Goal: Find specific page/section: Find specific page/section

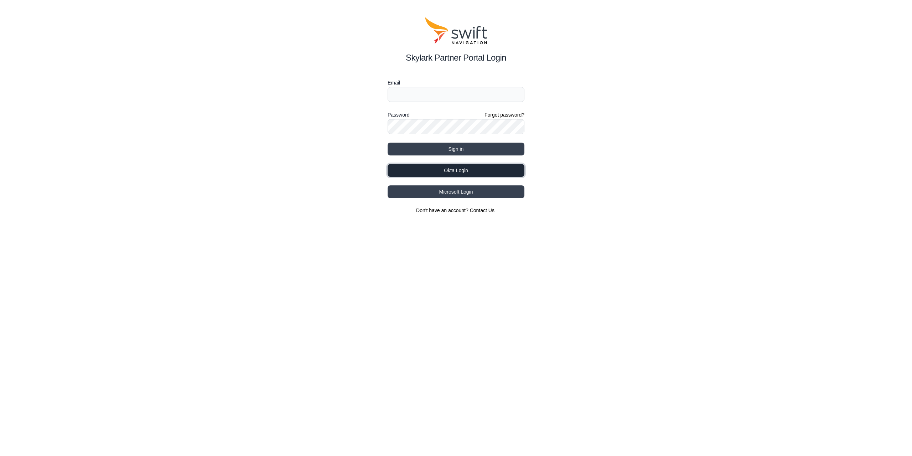
click at [468, 167] on button "Okta Login" at bounding box center [456, 170] width 137 height 13
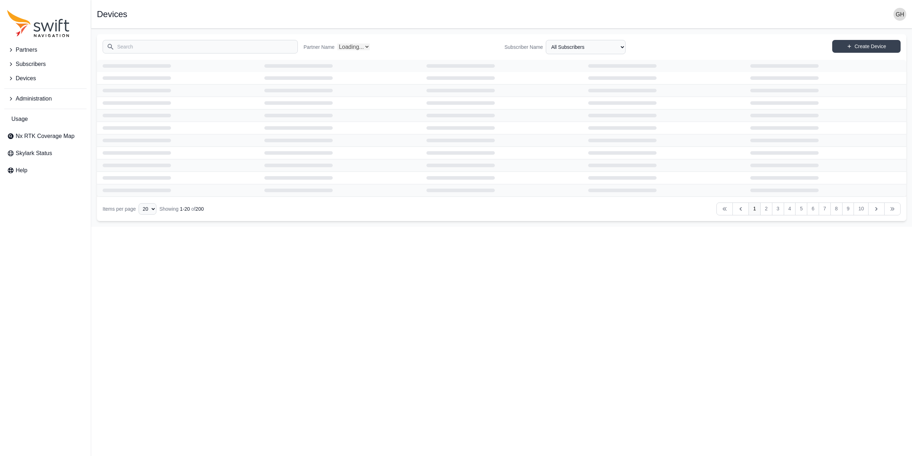
select select "Partner Name"
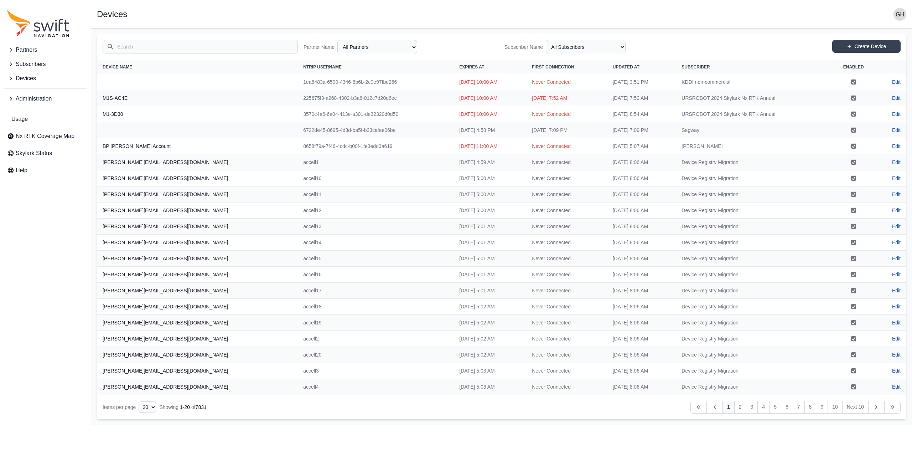
click at [181, 48] on input "Search" at bounding box center [200, 47] width 195 height 14
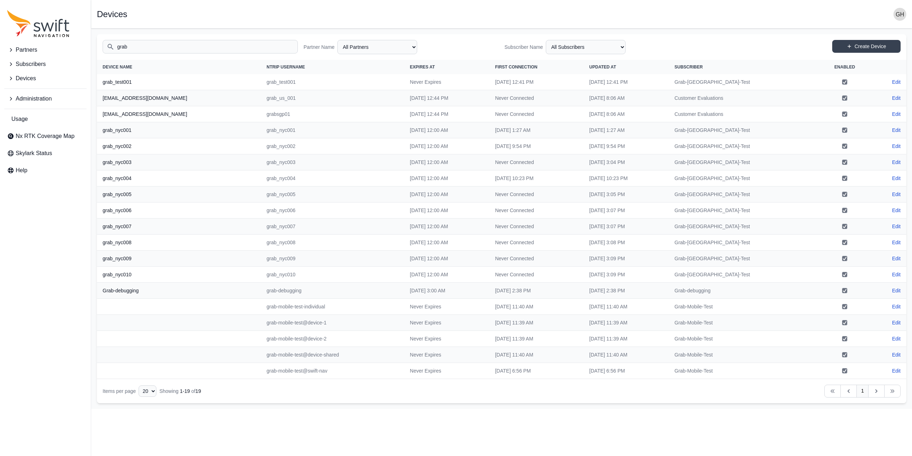
type input "grab"
drag, startPoint x: 527, startPoint y: 163, endPoint x: 57, endPoint y: 305, distance: 491.1
click at [57, 305] on div "Partners Subscribers Devices Administration Usage Nx RTK Coverage Map Skylark S…" at bounding box center [45, 228] width 91 height 456
click at [125, 82] on th "grab_test001" at bounding box center [179, 82] width 164 height 16
click at [32, 46] on span "Partners" at bounding box center [26, 50] width 21 height 9
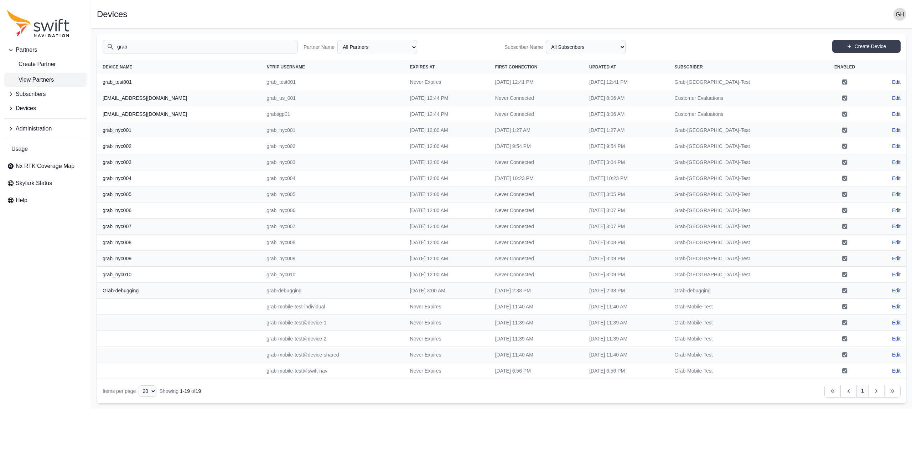
click at [39, 75] on link "View Partners" at bounding box center [45, 80] width 82 height 14
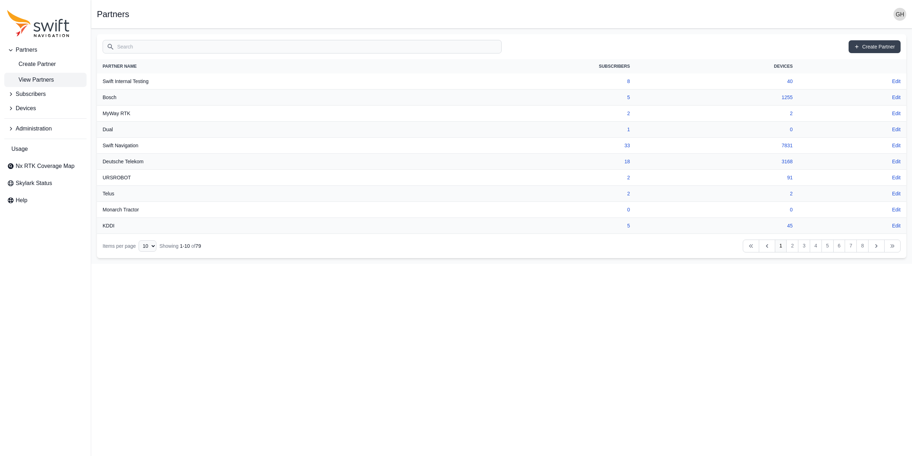
click at [139, 45] on input "Search" at bounding box center [302, 47] width 399 height 14
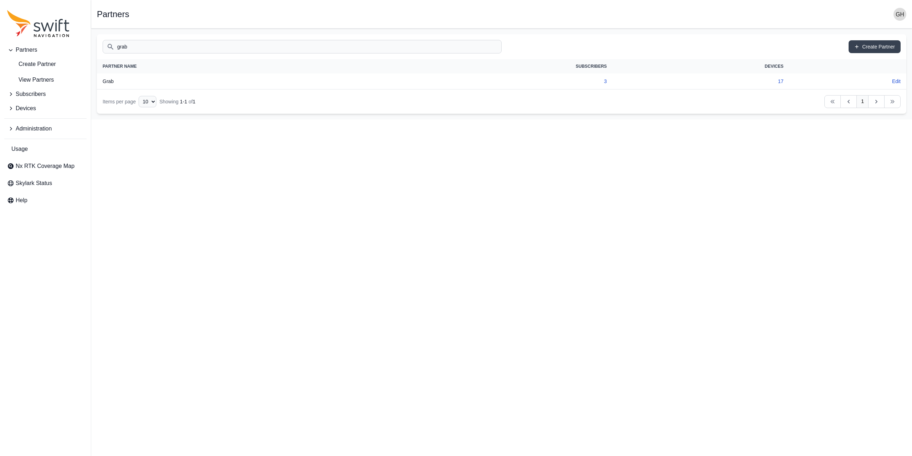
type input "grab"
click at [109, 83] on th "Grab" at bounding box center [230, 81] width 266 height 16
click at [605, 80] on link "3" at bounding box center [605, 81] width 3 height 6
select select "3f7c8ae7-4574-44cd-b1e2-e924d7be4325"
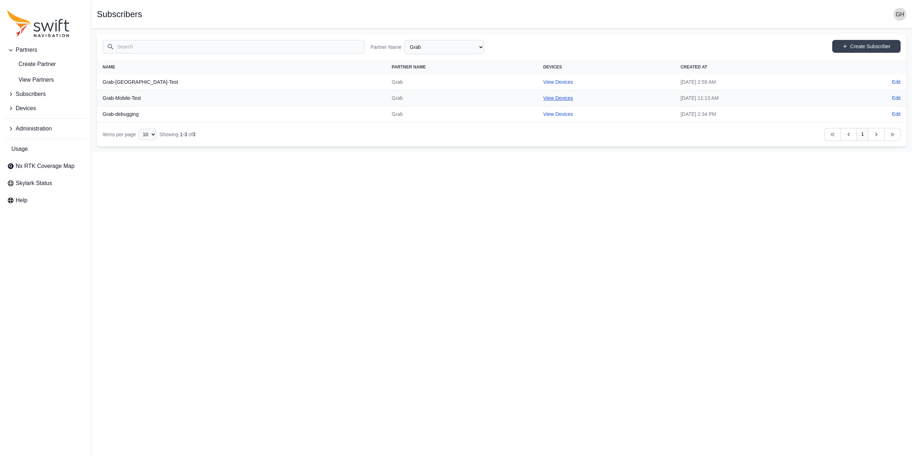
click at [543, 95] on link "View Devices" at bounding box center [558, 98] width 30 height 6
select select "b73d4de2-6dbc-4011-9928-ae142f8bb209"
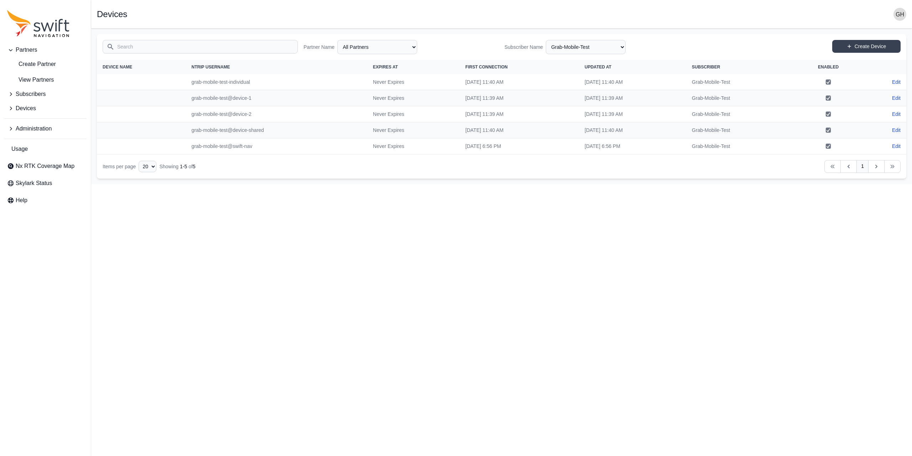
click at [19, 109] on span "Devices" at bounding box center [26, 108] width 20 height 9
click at [39, 151] on span "View Devices" at bounding box center [30, 154] width 46 height 9
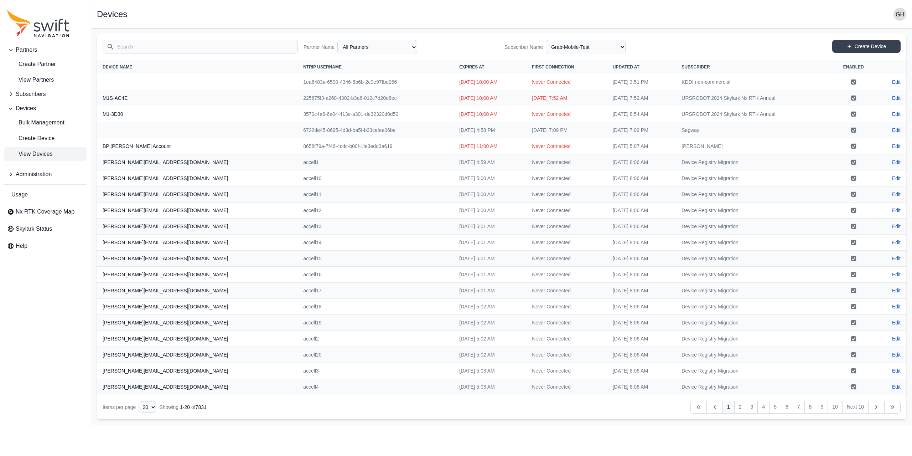
select select "Subscriber"
click at [136, 46] on input "Search" at bounding box center [200, 47] width 195 height 14
click at [48, 81] on span "View Partners" at bounding box center [30, 80] width 47 height 9
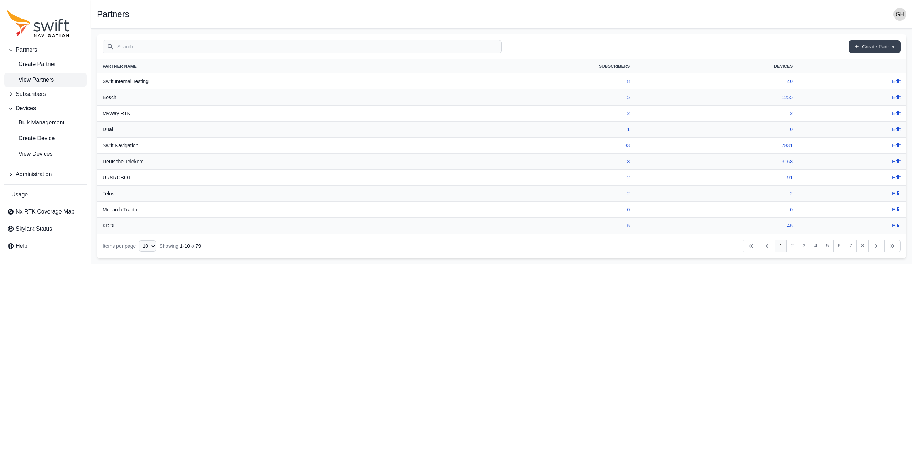
click at [142, 45] on input "Search" at bounding box center [302, 47] width 399 height 14
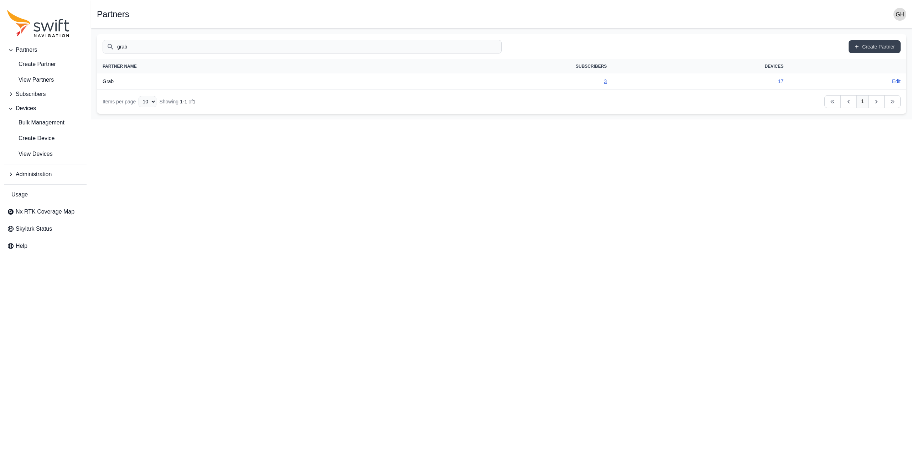
type input "grab"
click at [605, 78] on link "3" at bounding box center [605, 81] width 3 height 6
select select "3f7c8ae7-4574-44cd-b1e2-e924d7be4325"
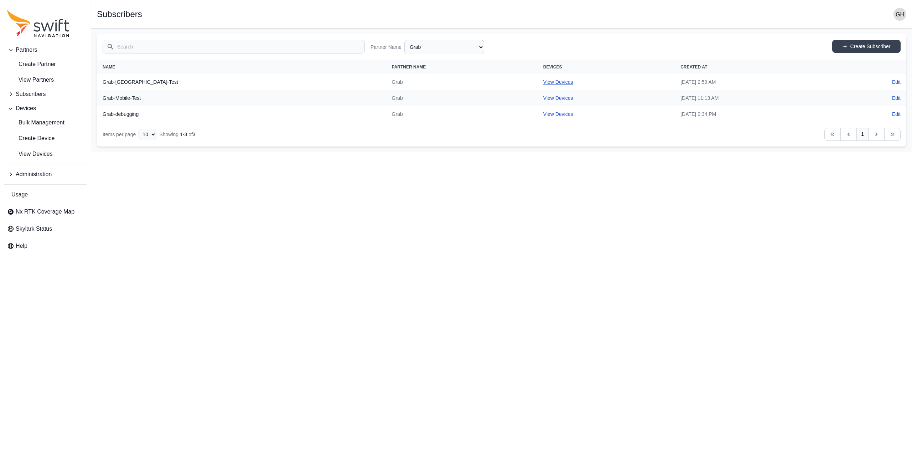
click at [543, 79] on link "View Devices" at bounding box center [558, 82] width 30 height 6
select select "c7e21f22-422a-4487-960d-239937907488"
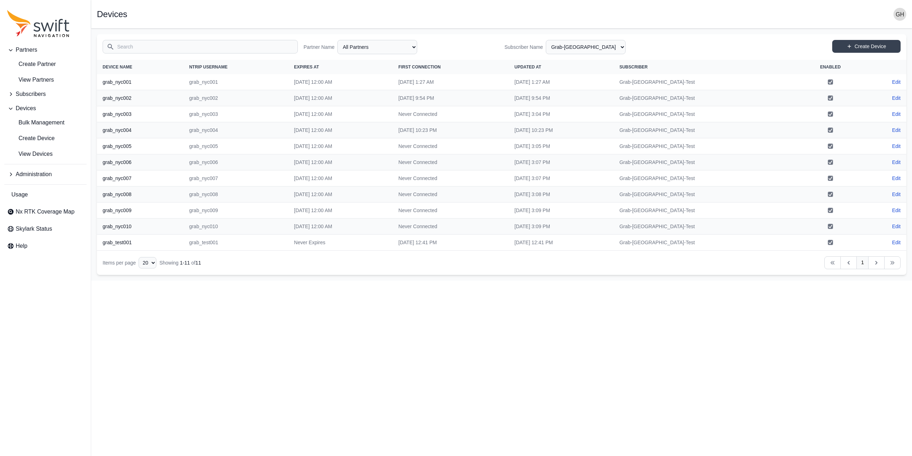
click at [697, 280] on html "Partners Create Partner View Partners Subscribers Devices Bulk Management Creat…" at bounding box center [456, 140] width 912 height 280
select select "3f7c8ae7-4574-44cd-b1e2-e924d7be4325"
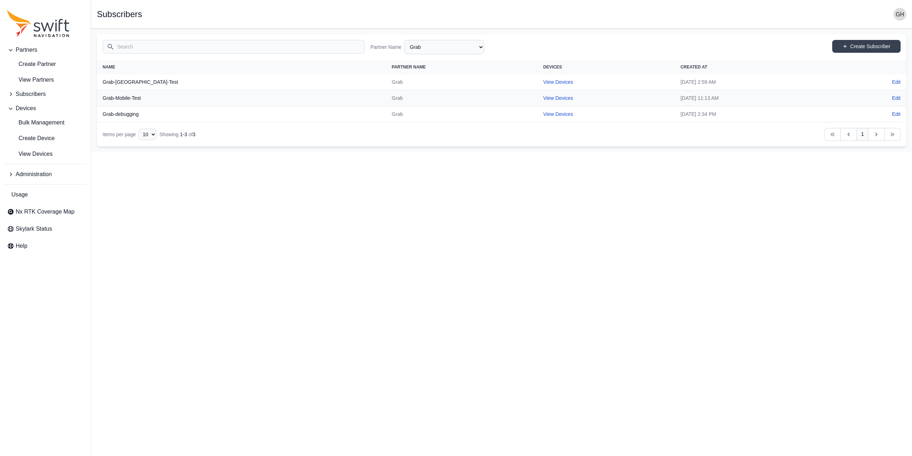
click at [538, 99] on td "View Devices" at bounding box center [606, 98] width 137 height 16
click at [543, 97] on link "View Devices" at bounding box center [558, 98] width 30 height 6
select select "b73d4de2-6dbc-4011-9928-ae142f8bb209"
